Goal: Find specific page/section: Find specific page/section

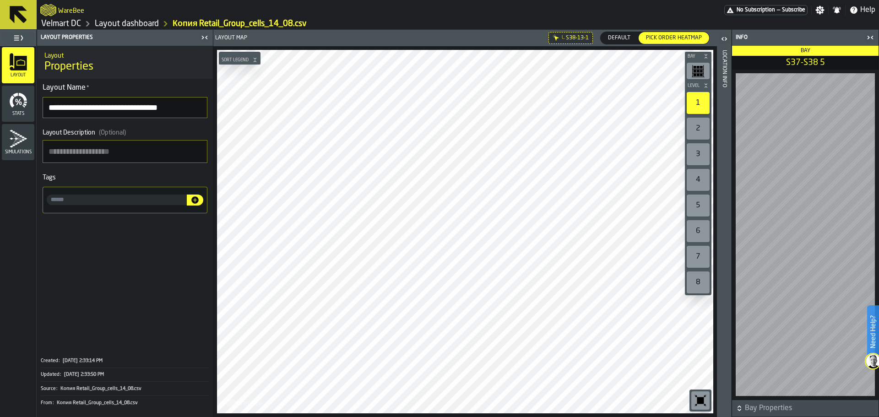
click at [625, 38] on span "Default" at bounding box center [619, 38] width 30 height 8
click at [665, 36] on span "Pick Order heatmap" at bounding box center [673, 38] width 63 height 8
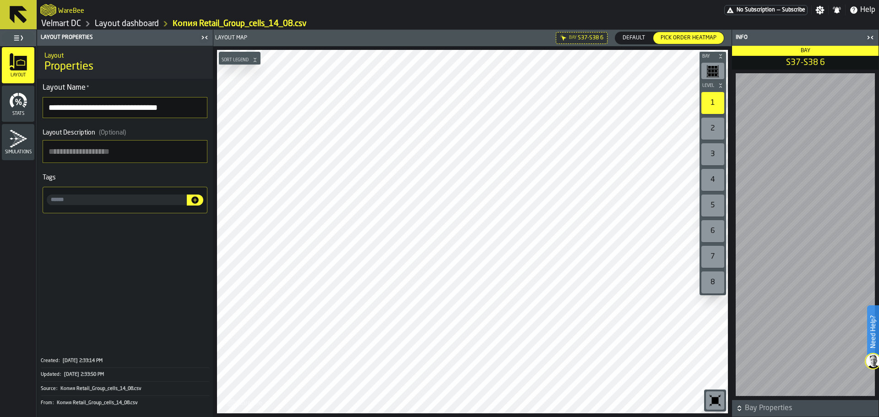
click at [635, 38] on span "Default" at bounding box center [634, 38] width 30 height 8
click at [59, 23] on link "Velmart DC" at bounding box center [61, 24] width 40 height 10
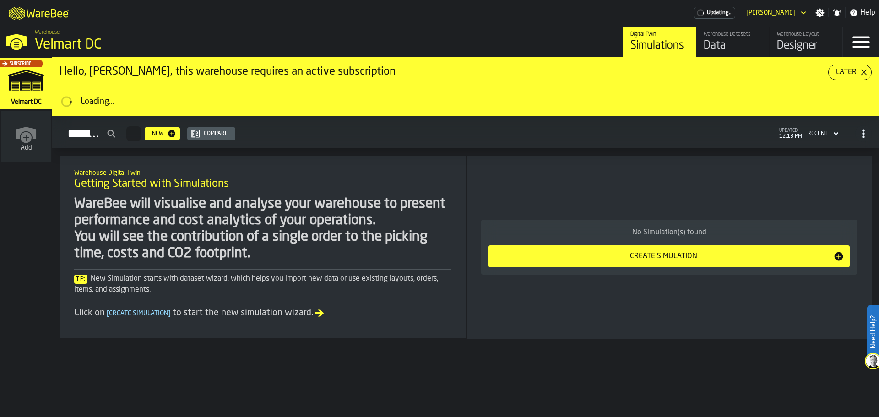
click at [714, 44] on div "Data" at bounding box center [733, 45] width 58 height 15
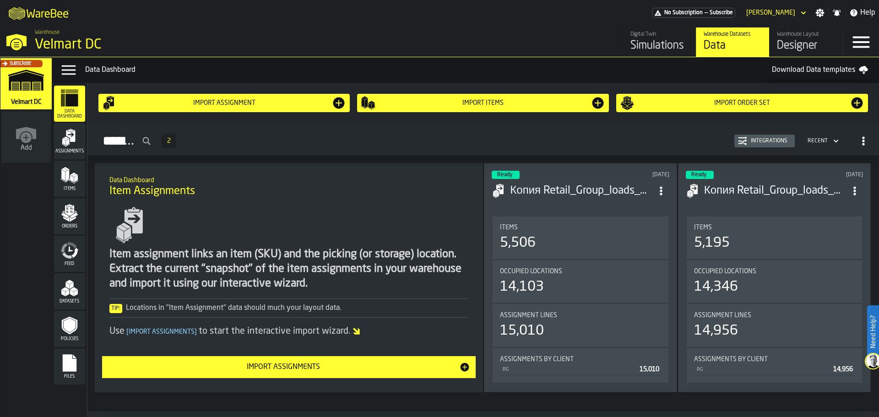
click at [76, 223] on div "Orders" at bounding box center [69, 216] width 31 height 25
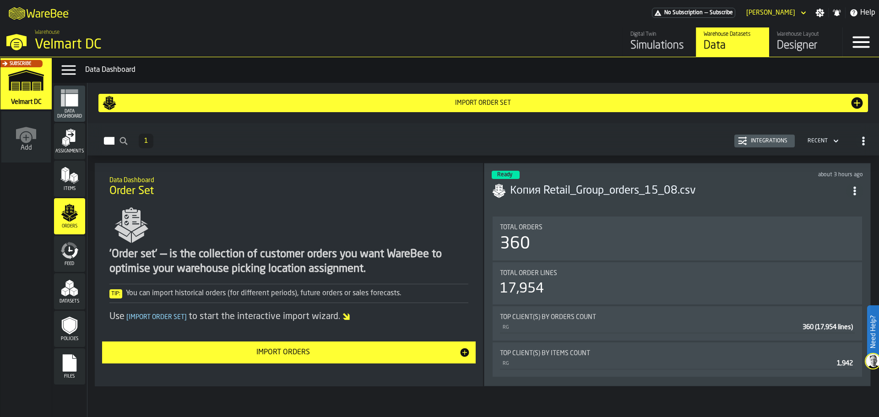
click at [78, 172] on icon "menu Items" at bounding box center [69, 175] width 18 height 18
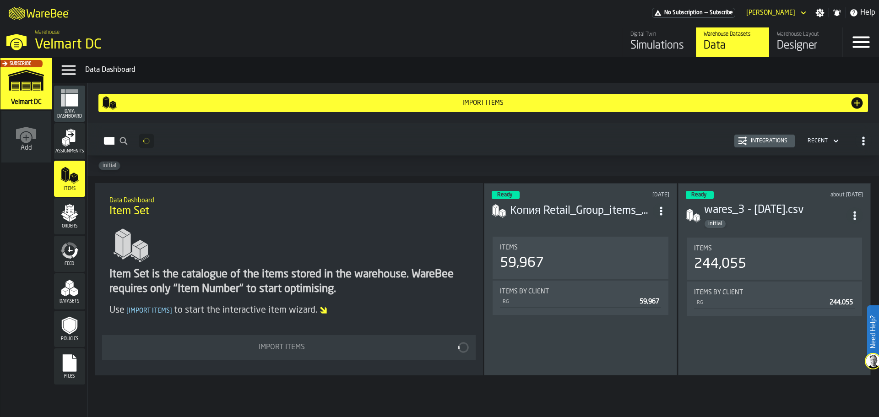
click at [76, 145] on icon "menu Assignments" at bounding box center [69, 138] width 18 height 18
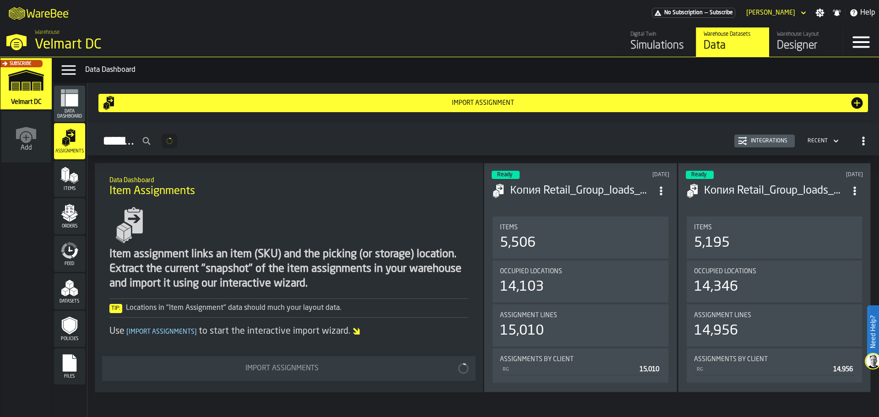
click at [69, 193] on div "Items" at bounding box center [69, 179] width 31 height 36
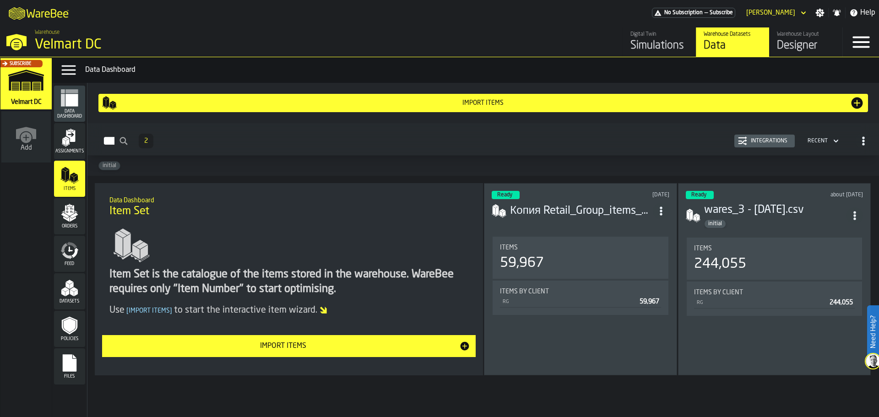
click at [74, 216] on polygon "menu Orders" at bounding box center [74, 214] width 8 height 5
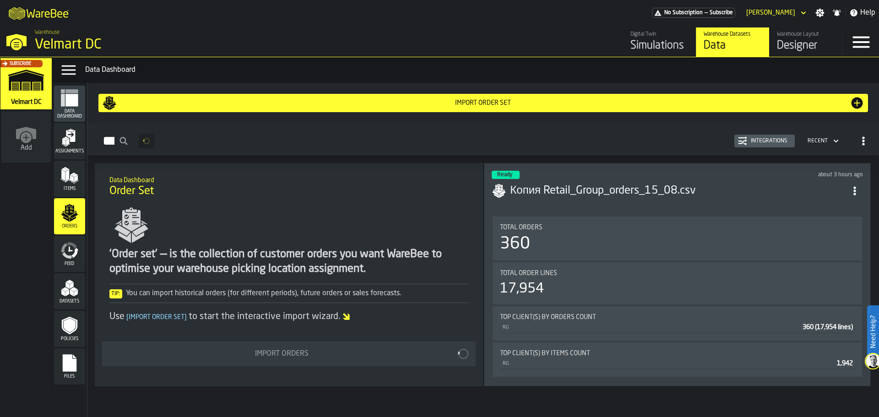
click at [68, 251] on icon "menu Feed" at bounding box center [69, 250] width 18 height 18
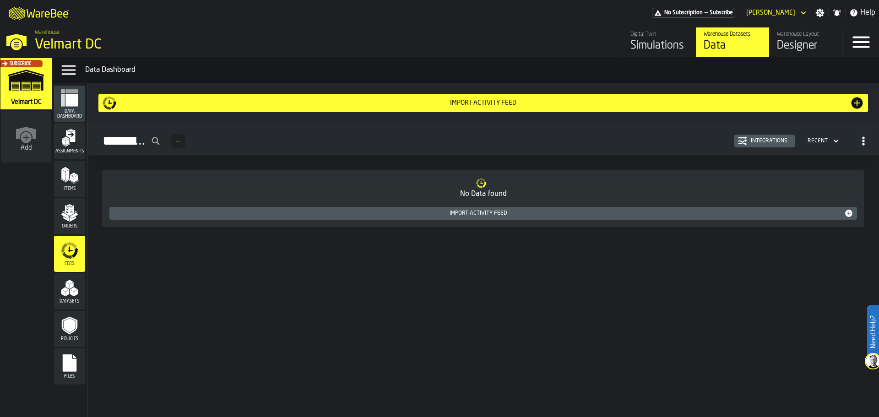
click at [77, 219] on icon "menu Orders" at bounding box center [69, 213] width 18 height 18
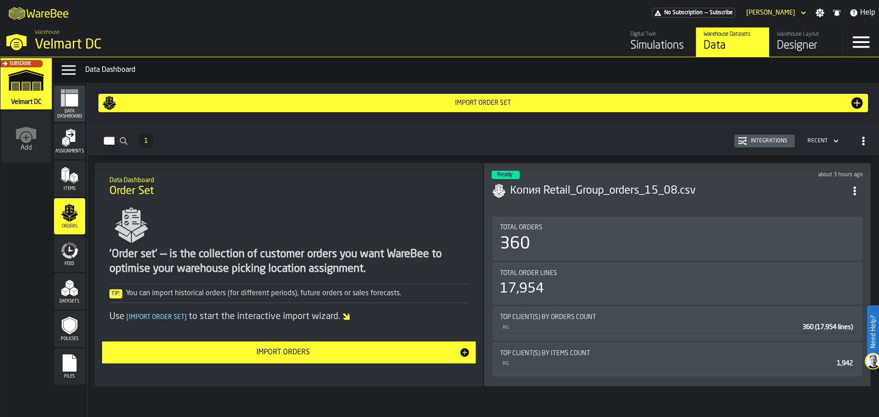
click at [71, 185] on div "Items" at bounding box center [69, 178] width 31 height 25
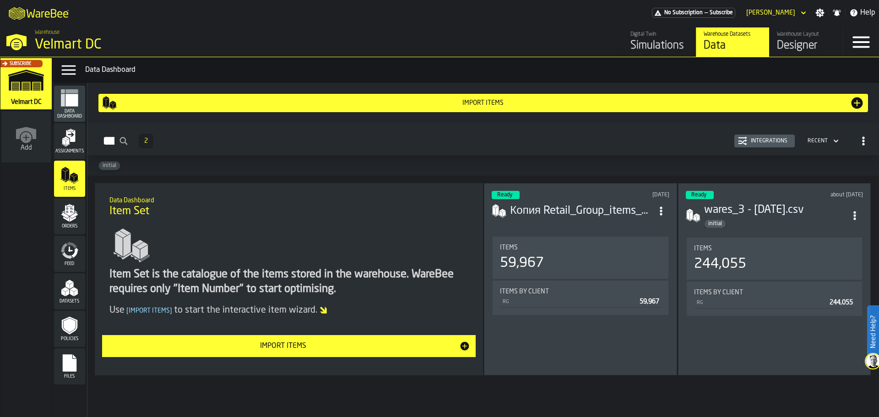
click at [82, 147] on div "Assignments" at bounding box center [69, 141] width 31 height 25
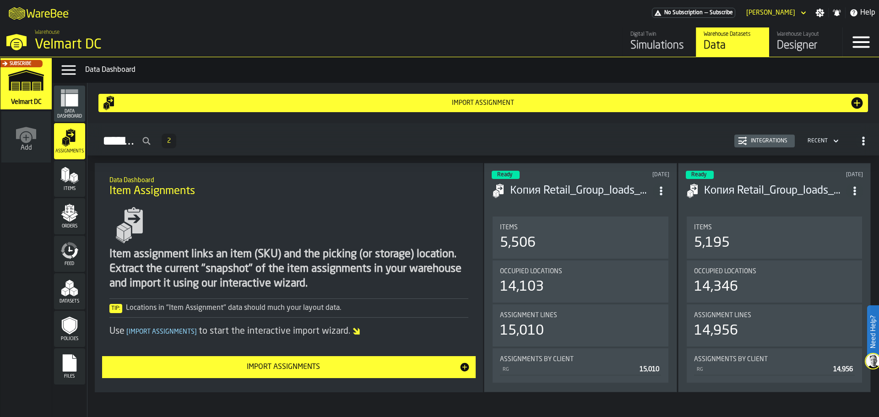
click at [69, 176] on polygon "menu Items" at bounding box center [67, 174] width 4 height 11
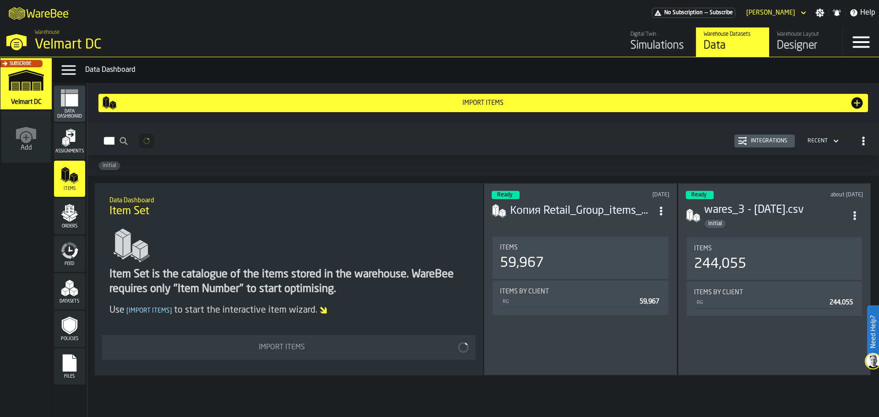
click at [71, 210] on icon "menu Orders" at bounding box center [69, 210] width 9 height 11
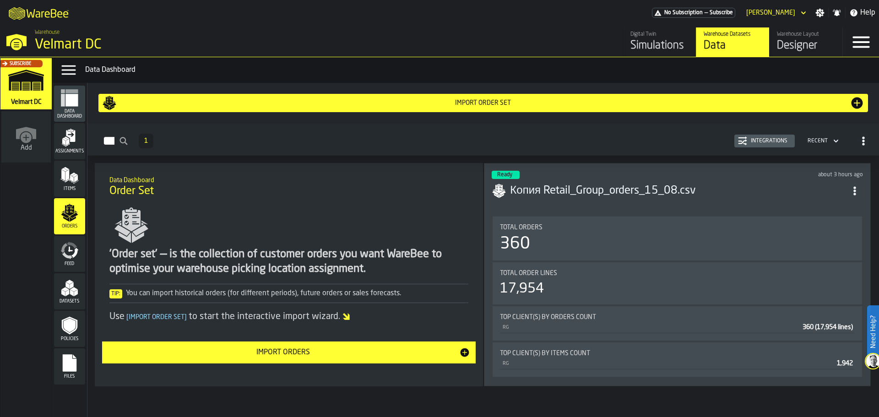
click at [67, 246] on icon "menu Feed" at bounding box center [69, 250] width 18 height 18
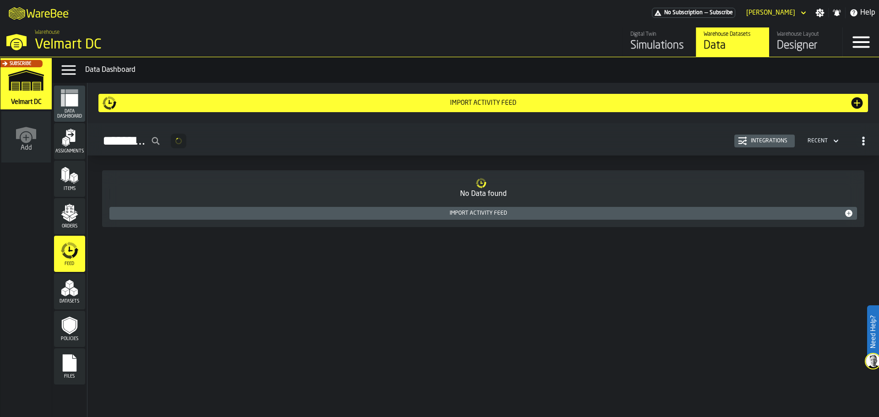
click at [69, 227] on span "Orders" at bounding box center [69, 226] width 31 height 5
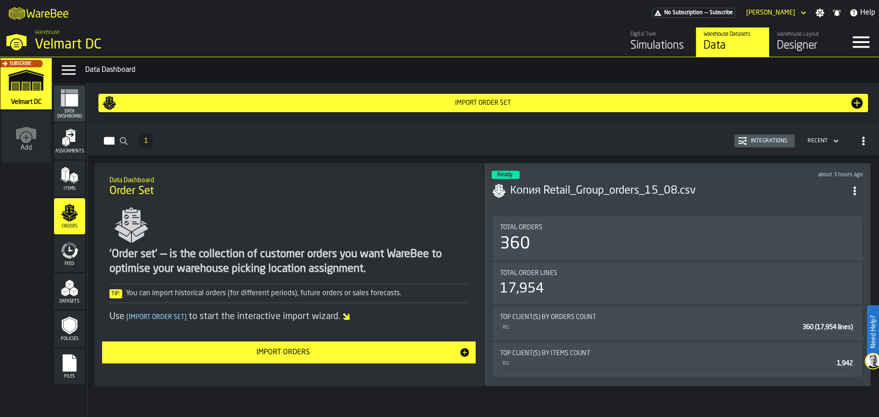
click at [70, 255] on icon "menu Feed" at bounding box center [69, 250] width 18 height 18
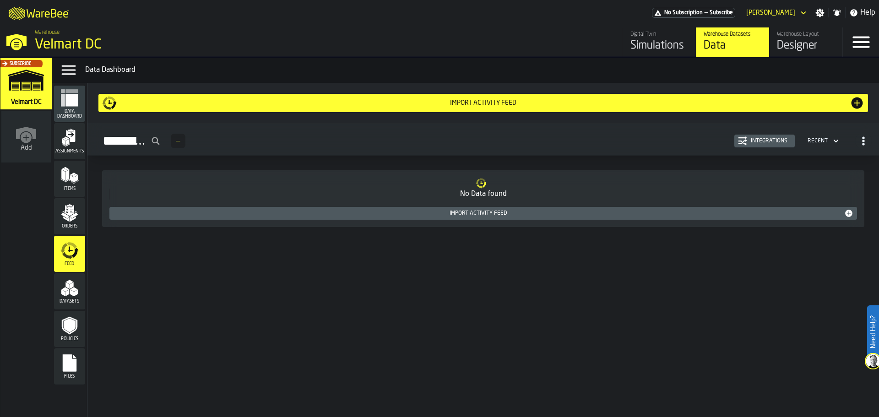
click at [802, 43] on div "Designer" at bounding box center [806, 45] width 58 height 15
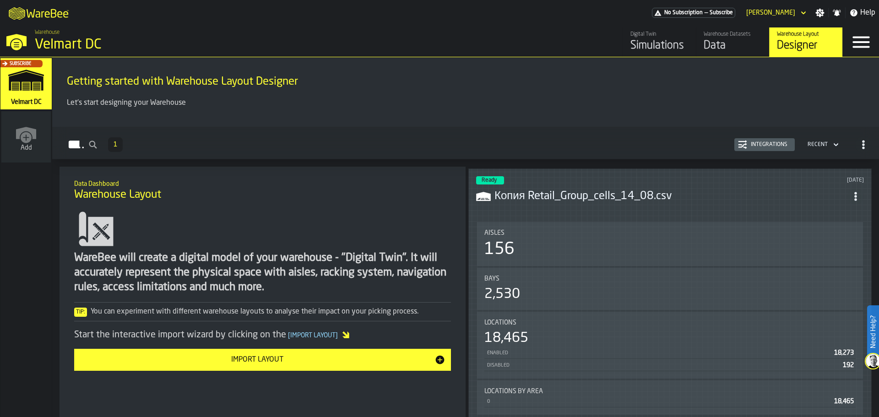
click at [579, 203] on div "Копия Retail_Group_cells_14_08.csv" at bounding box center [670, 196] width 388 height 16
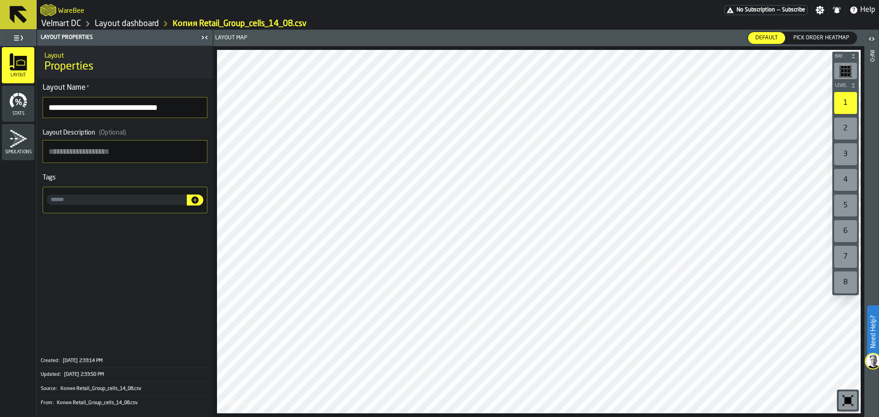
click at [63, 27] on link "Velmart DC" at bounding box center [61, 24] width 40 height 10
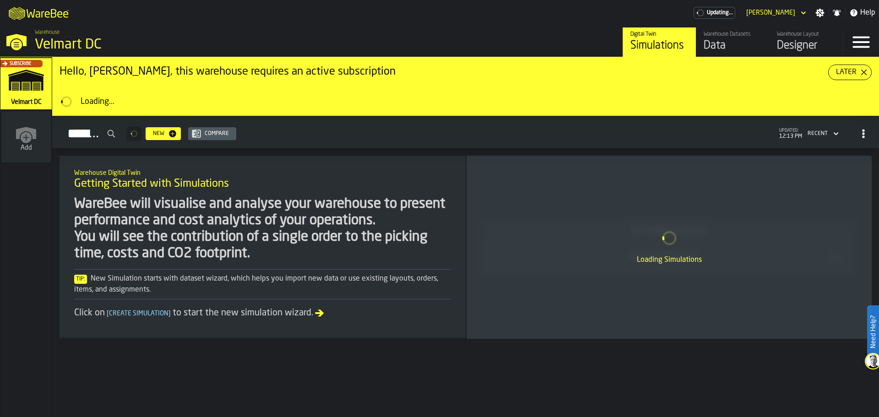
click at [790, 40] on div "Designer" at bounding box center [806, 45] width 58 height 15
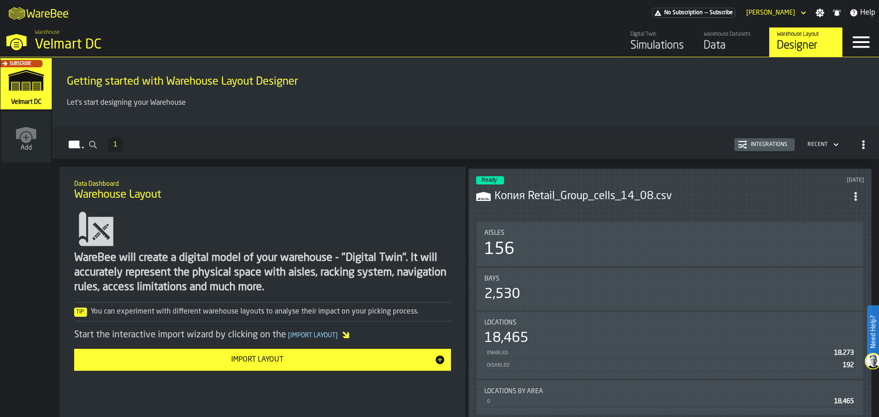
click at [634, 43] on div "Simulations" at bounding box center [659, 45] width 58 height 15
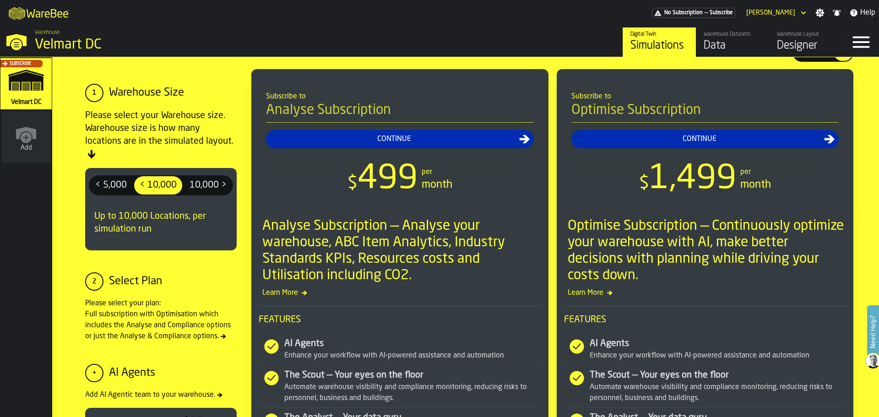
scroll to position [46, 0]
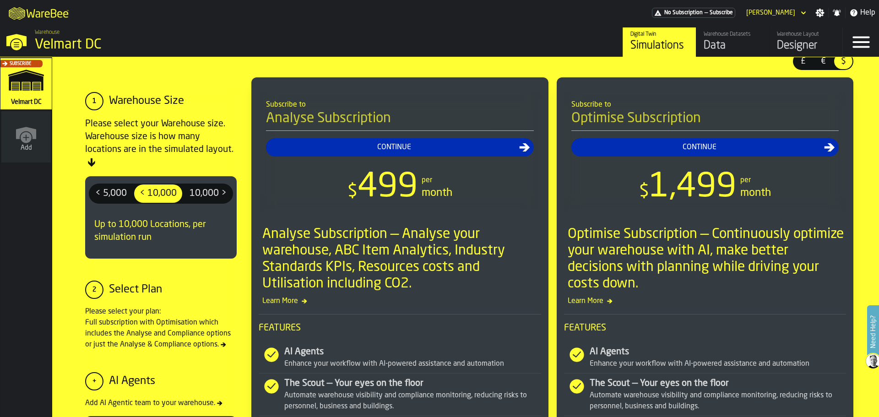
click at [162, 191] on span "< 10,000" at bounding box center [158, 193] width 44 height 15
click at [186, 196] on div "10,000 >" at bounding box center [208, 194] width 48 height 18
drag, startPoint x: 664, startPoint y: 192, endPoint x: 743, endPoint y: 193, distance: 78.3
click at [743, 193] on div "$ 1,899 per month" at bounding box center [705, 187] width 268 height 33
drag, startPoint x: 348, startPoint y: 198, endPoint x: 404, endPoint y: 207, distance: 57.1
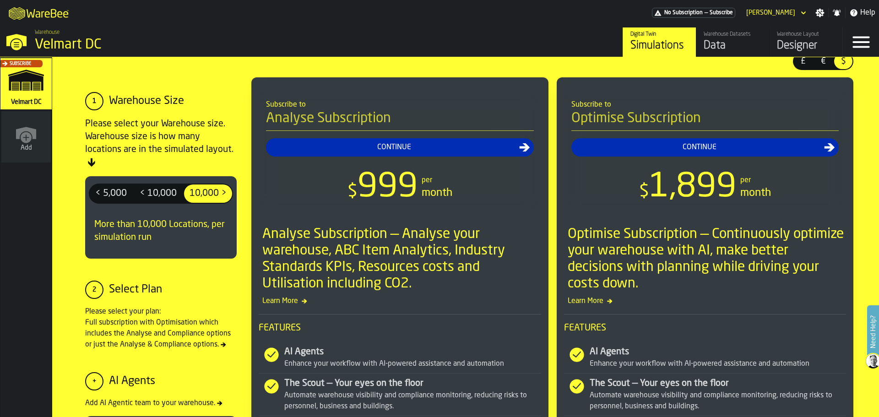
click at [404, 204] on div "$ 999" at bounding box center [383, 187] width 71 height 33
drag, startPoint x: 270, startPoint y: 120, endPoint x: 289, endPoint y: 118, distance: 19.4
click at [292, 118] on h4 "Analyse Subscription" at bounding box center [400, 120] width 268 height 21
drag, startPoint x: 273, startPoint y: 118, endPoint x: 300, endPoint y: 121, distance: 27.7
click at [300, 121] on h4 "Analyse Subscription" at bounding box center [400, 120] width 268 height 21
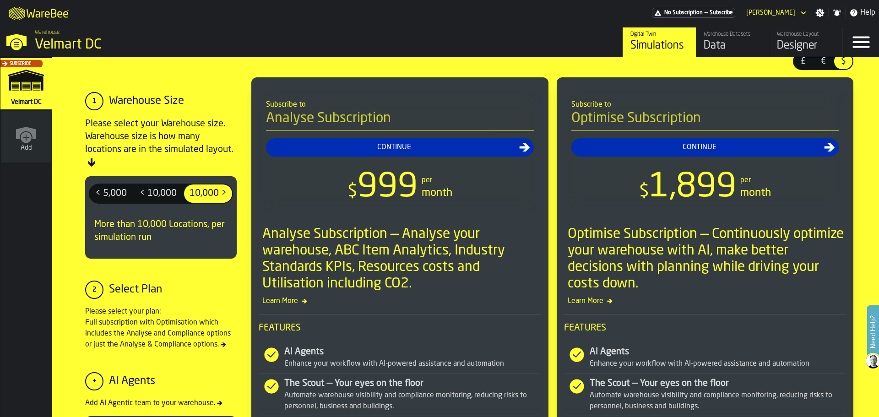
drag, startPoint x: 571, startPoint y: 121, endPoint x: 615, endPoint y: 129, distance: 44.7
click at [617, 130] on h4 "Optimise Subscription" at bounding box center [705, 120] width 268 height 21
drag, startPoint x: 585, startPoint y: 120, endPoint x: 598, endPoint y: 115, distance: 14.2
click at [635, 123] on h4 "Optimise Subscription" at bounding box center [705, 120] width 268 height 21
drag, startPoint x: 598, startPoint y: 115, endPoint x: 615, endPoint y: 118, distance: 17.2
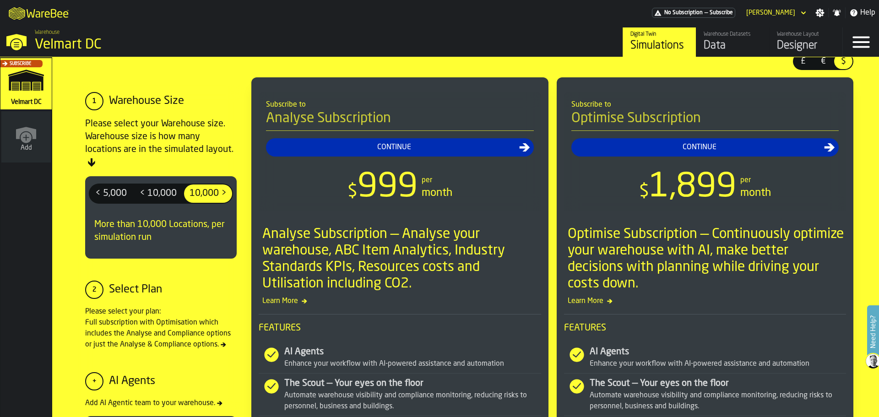
click at [617, 117] on h4 "Optimise Subscription" at bounding box center [705, 120] width 268 height 21
drag, startPoint x: 654, startPoint y: 206, endPoint x: 657, endPoint y: 201, distance: 5.3
click at [706, 204] on span "1,899" at bounding box center [692, 187] width 87 height 33
click at [722, 204] on div "$ 1,899" at bounding box center [688, 187] width 98 height 33
drag, startPoint x: 663, startPoint y: 194, endPoint x: 708, endPoint y: 200, distance: 45.3
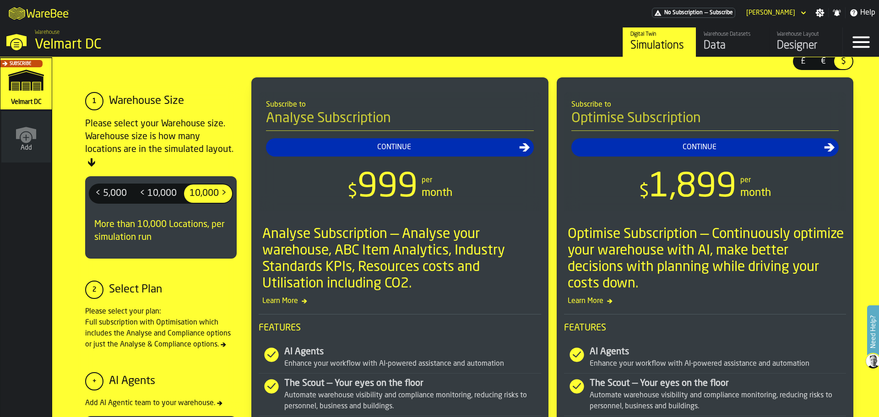
click at [708, 200] on span "1,899" at bounding box center [692, 187] width 87 height 33
drag, startPoint x: 687, startPoint y: 198, endPoint x: 659, endPoint y: 189, distance: 29.3
click at [714, 199] on span "1,899" at bounding box center [692, 187] width 87 height 33
drag, startPoint x: 659, startPoint y: 189, endPoint x: 741, endPoint y: 204, distance: 83.3
click at [741, 204] on div "$ 1,899 per month" at bounding box center [705, 187] width 268 height 33
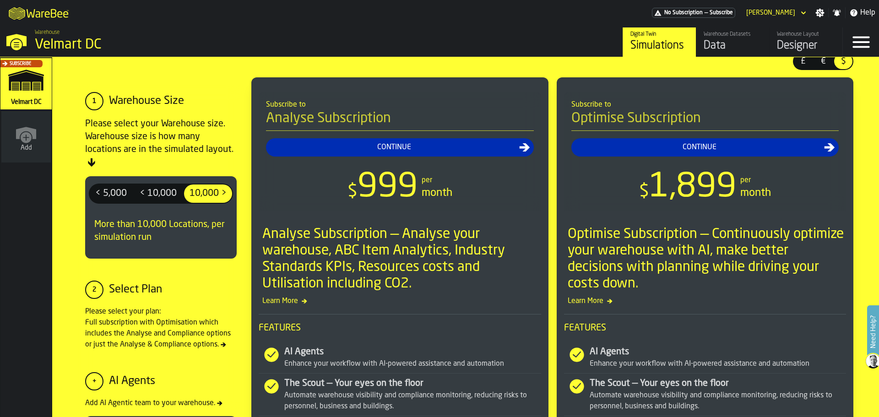
click at [732, 208] on header "Subscribe to Optimise Subscription Continue $ 1,899 per month" at bounding box center [705, 151] width 282 height 119
drag, startPoint x: 715, startPoint y: 201, endPoint x: 747, endPoint y: 81, distance: 124.0
click at [725, 197] on span "1,899" at bounding box center [692, 187] width 87 height 33
click at [793, 50] on div "Designer" at bounding box center [806, 45] width 58 height 15
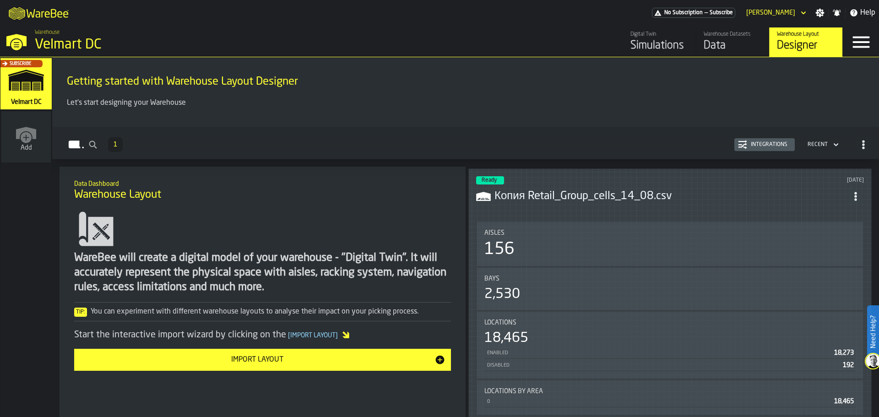
click at [568, 207] on header "Ready [DATE] Копия Retail_Group_cells_14_08.csv" at bounding box center [670, 194] width 388 height 37
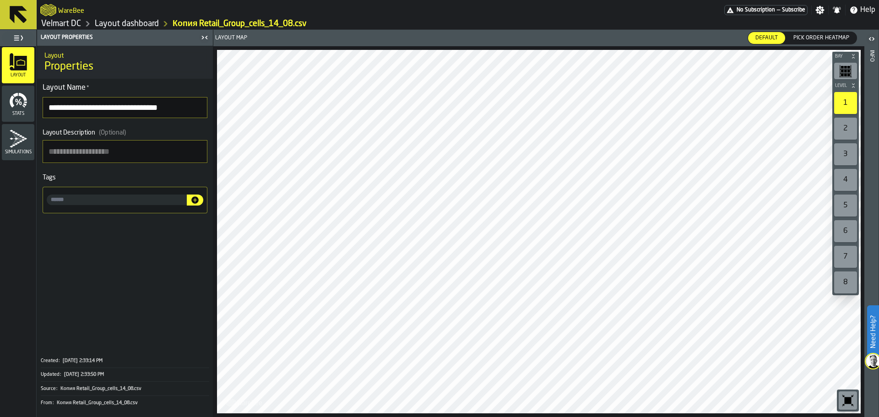
click at [65, 26] on link "Velmart DC" at bounding box center [61, 24] width 40 height 10
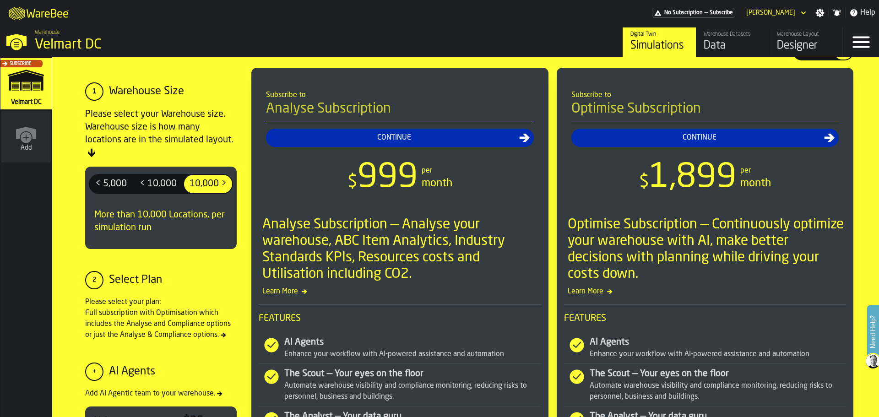
scroll to position [46, 0]
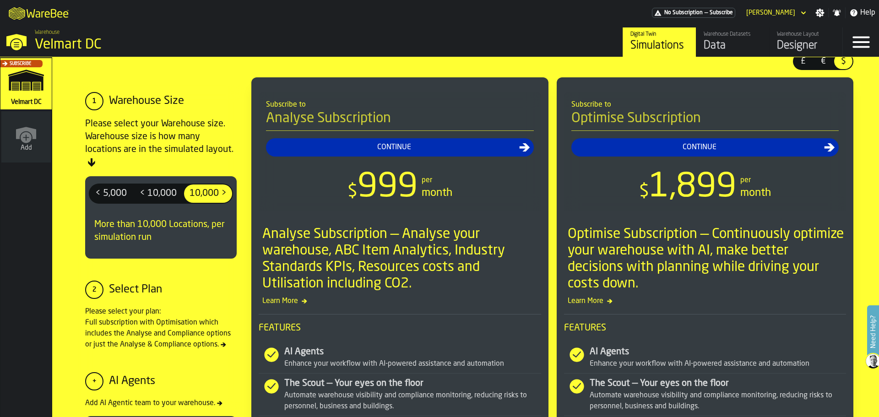
click at [162, 202] on div "< 10,000" at bounding box center [158, 194] width 48 height 18
click at [197, 198] on span "10,000 >" at bounding box center [208, 193] width 44 height 15
click at [146, 196] on span "< 10,000" at bounding box center [158, 193] width 44 height 15
click at [112, 196] on span "< 5,000" at bounding box center [111, 193] width 39 height 15
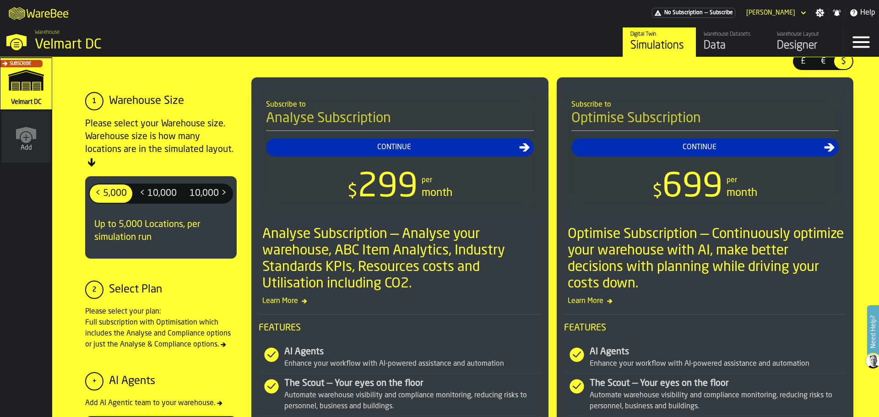
click at [149, 201] on span "< 10,000" at bounding box center [158, 193] width 44 height 15
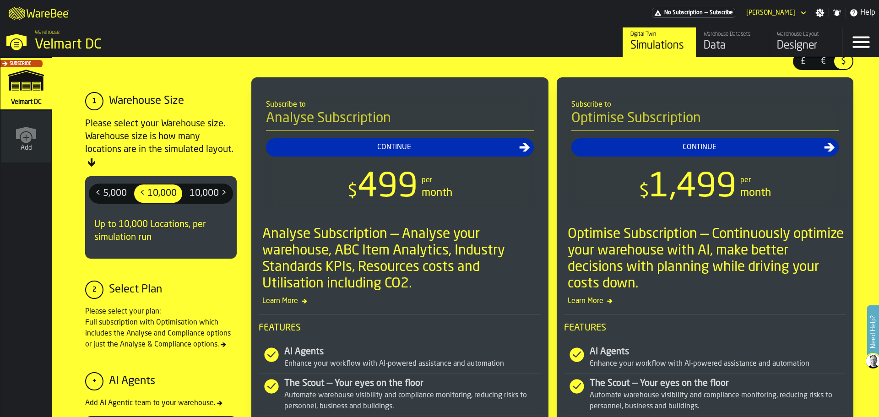
click at [202, 197] on span "10,000 >" at bounding box center [208, 193] width 44 height 15
click at [160, 196] on span "< 10,000" at bounding box center [158, 193] width 44 height 15
click at [206, 193] on span "10,000 >" at bounding box center [208, 193] width 44 height 15
click at [168, 199] on span "< 10,000" at bounding box center [158, 193] width 44 height 15
click at [92, 196] on span "< 5,000" at bounding box center [111, 193] width 39 height 15
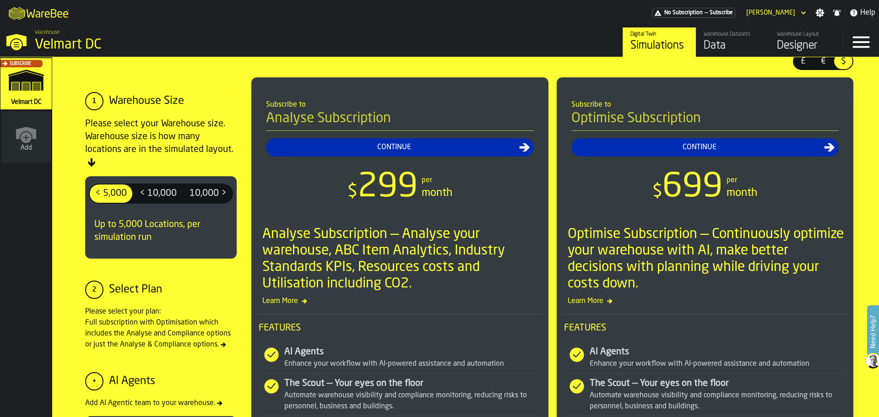
click at [152, 191] on span "< 10,000" at bounding box center [158, 193] width 44 height 15
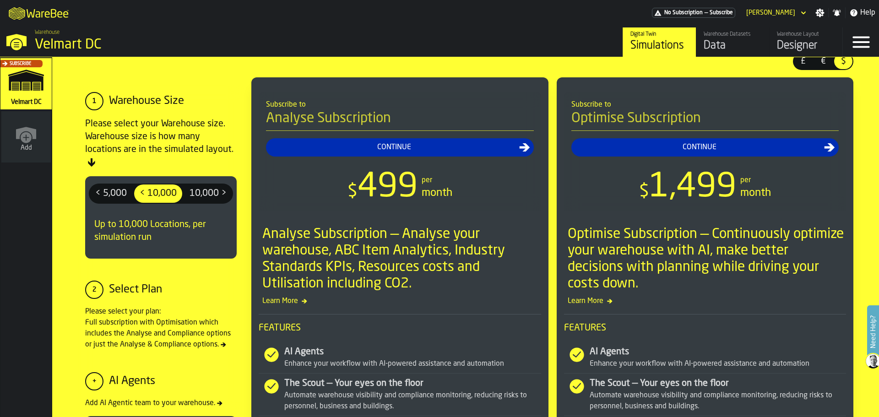
click at [207, 193] on span "10,000 >" at bounding box center [208, 193] width 44 height 15
click at [142, 197] on span "< 10,000" at bounding box center [158, 193] width 44 height 15
click at [115, 196] on span "< 5,000" at bounding box center [111, 193] width 39 height 15
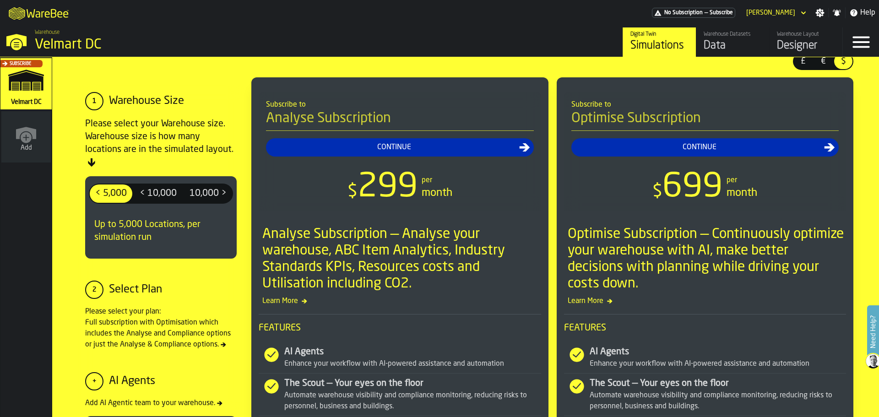
click at [163, 199] on span "< 10,000" at bounding box center [158, 193] width 44 height 15
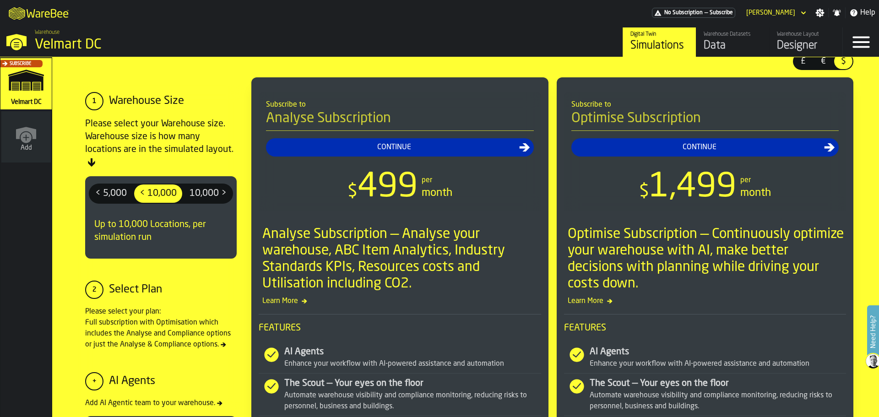
click at [206, 197] on span "10,000 >" at bounding box center [208, 193] width 44 height 15
click at [795, 44] on div "Designer" at bounding box center [806, 45] width 58 height 15
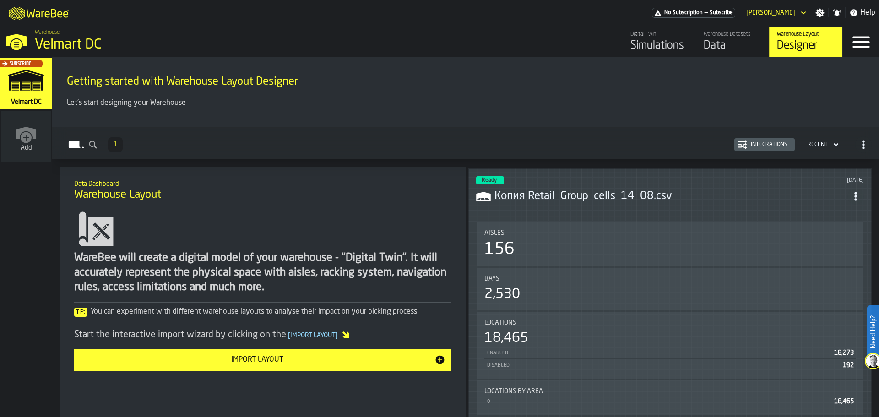
click at [571, 197] on h3 "Копия Retail_Group_cells_14_08.csv" at bounding box center [670, 196] width 353 height 15
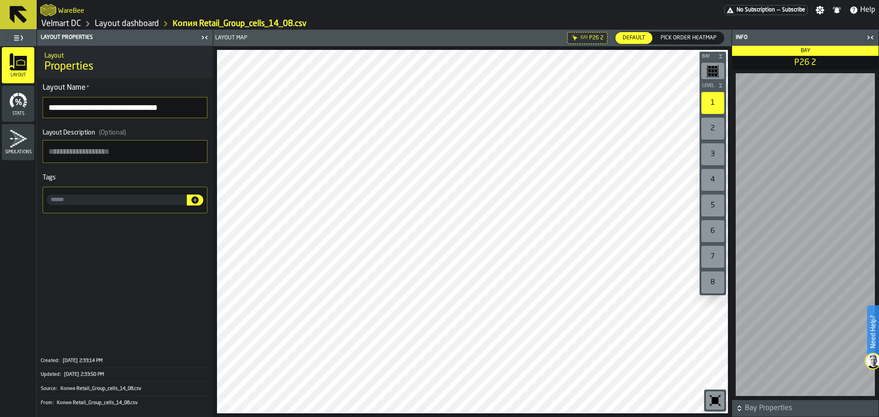
click at [869, 39] on icon "button-toggle-Close me" at bounding box center [870, 37] width 11 height 11
